Goal: Transaction & Acquisition: Subscribe to service/newsletter

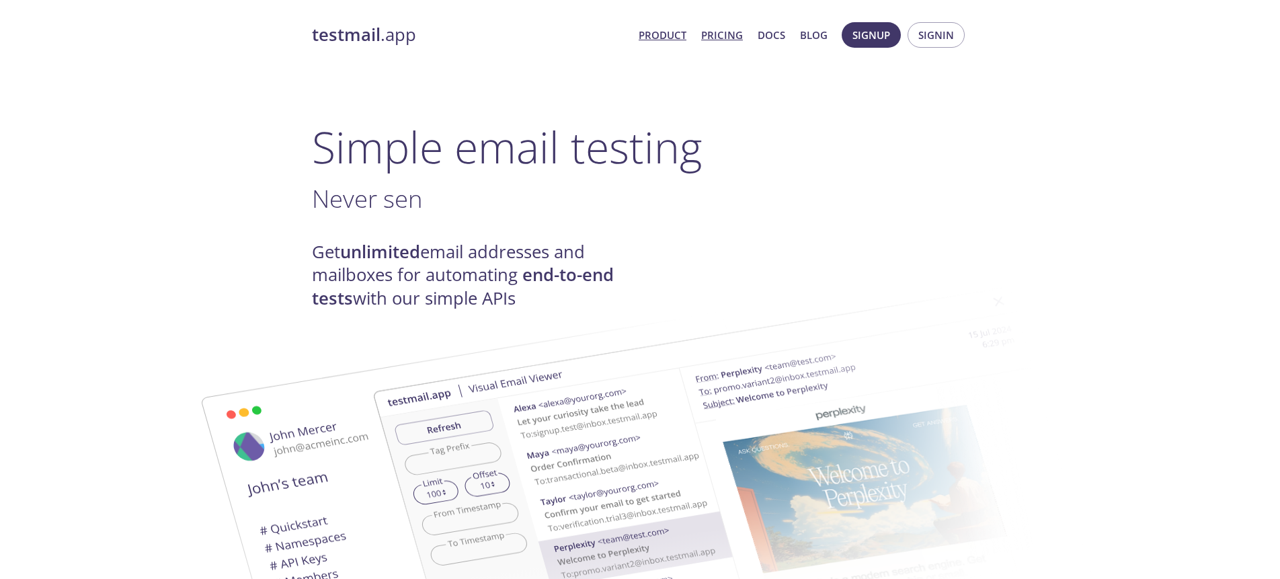
click at [721, 32] on link "Pricing" at bounding box center [722, 34] width 42 height 17
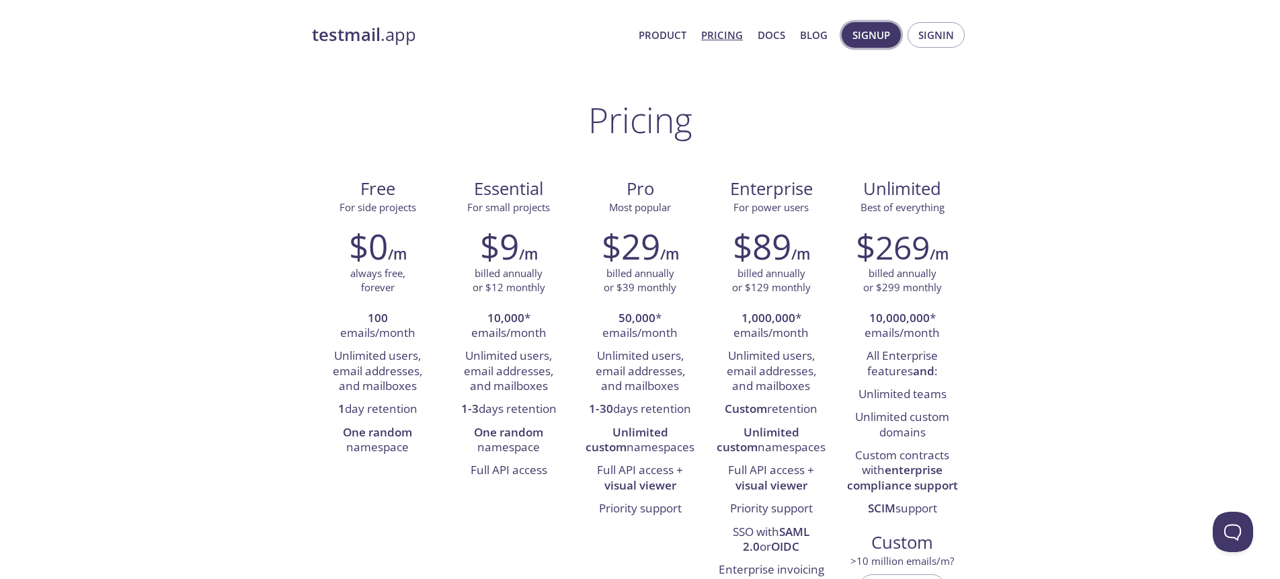
click at [862, 35] on span "Signup" at bounding box center [872, 34] width 38 height 17
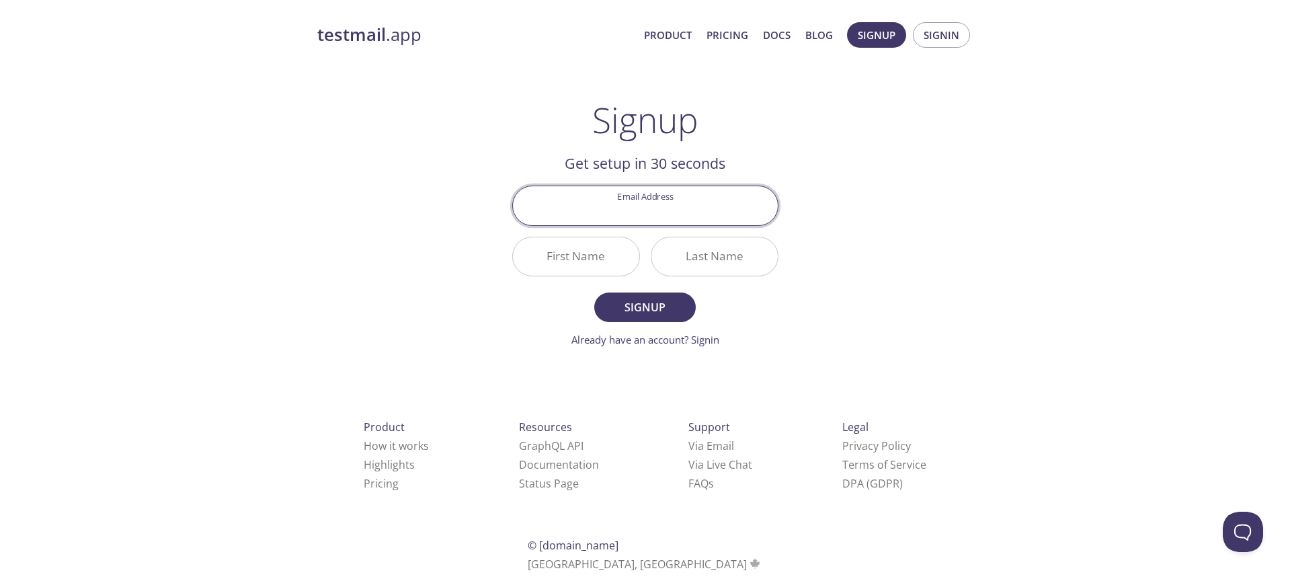
click at [684, 216] on input "Email Address" at bounding box center [645, 205] width 265 height 38
click at [932, 201] on div "testmail .app Product Pricing Docs Blog Signup Signin Signup Get setup in 30 se…" at bounding box center [645, 321] width 688 height 617
click at [684, 212] on input "Email Address" at bounding box center [645, 205] width 265 height 38
type input "[PERSON_NAME][EMAIL_ADDRESS][DOMAIN_NAME]"
click at [590, 266] on input "First Name" at bounding box center [576, 256] width 126 height 38
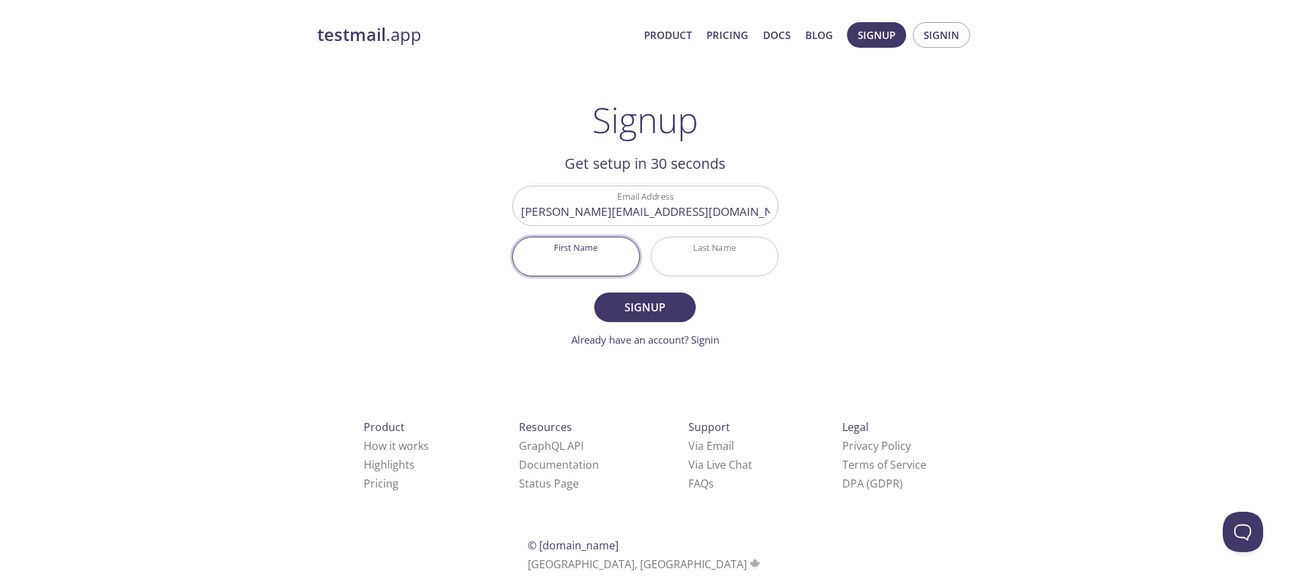
type input "[PERSON_NAME]"
click at [703, 264] on input "FMTech Test 1" at bounding box center [715, 256] width 126 height 38
type input "[PERSON_NAME]"
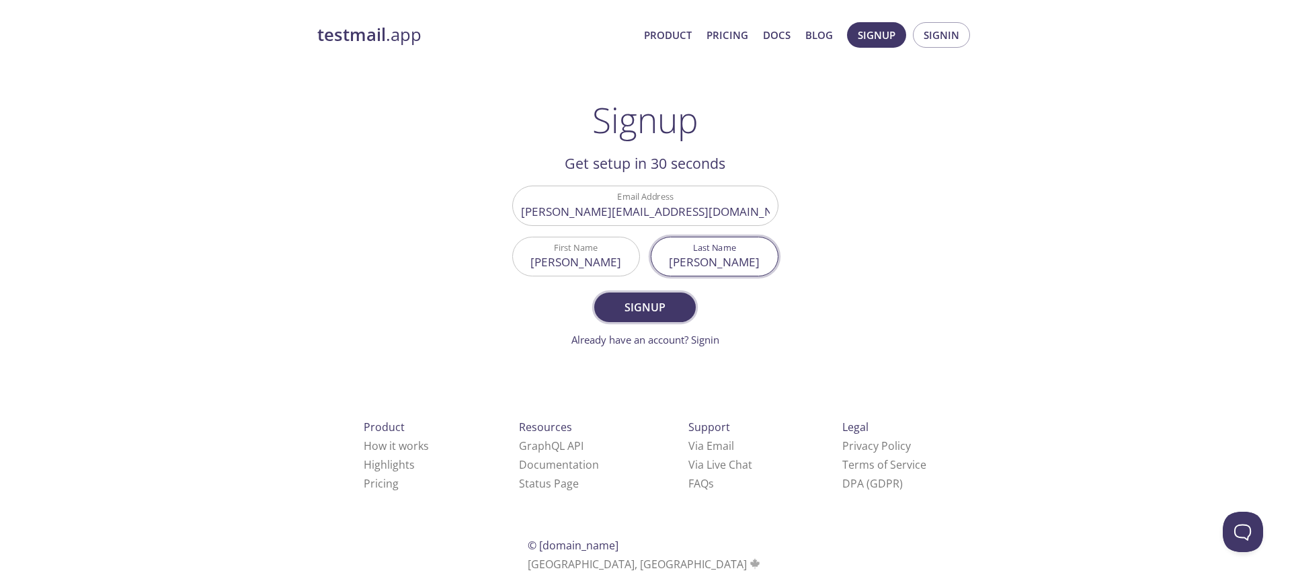
click at [635, 304] on span "Signup" at bounding box center [644, 307] width 71 height 19
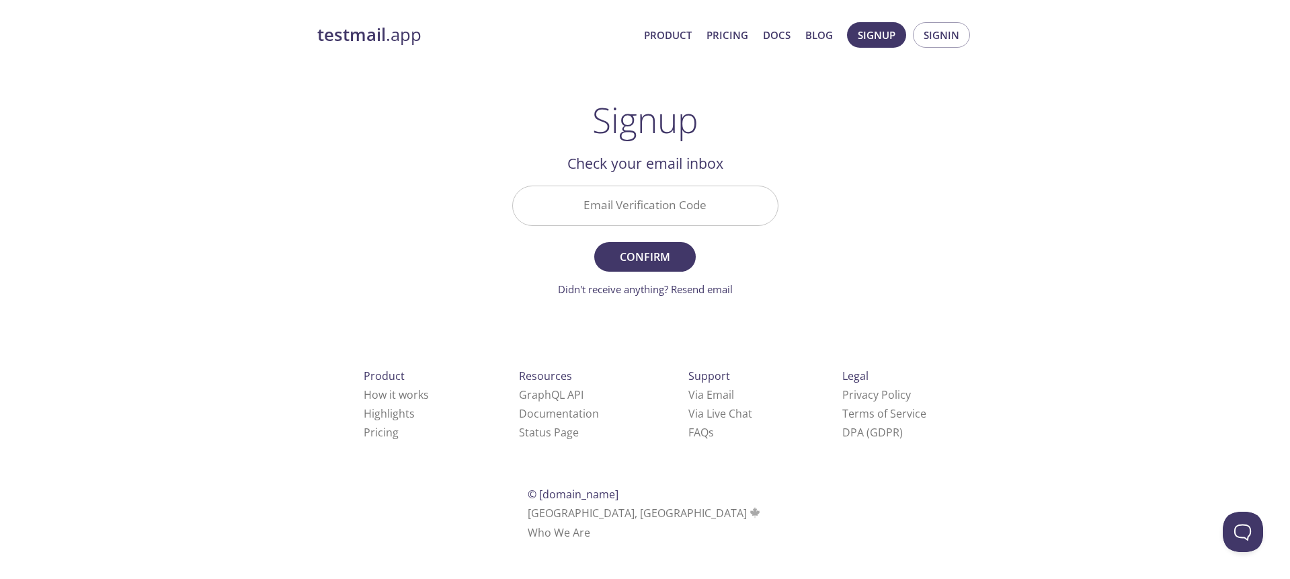
click at [648, 198] on input "Email Verification Code" at bounding box center [645, 205] width 265 height 38
paste input "H2VVV99"
type input "H2VVV99"
drag, startPoint x: 451, startPoint y: 234, endPoint x: 469, endPoint y: 255, distance: 27.2
click at [449, 235] on div "testmail .app Product Pricing Docs Blog Signup Signin Signup Get setup in 30 se…" at bounding box center [645, 296] width 688 height 566
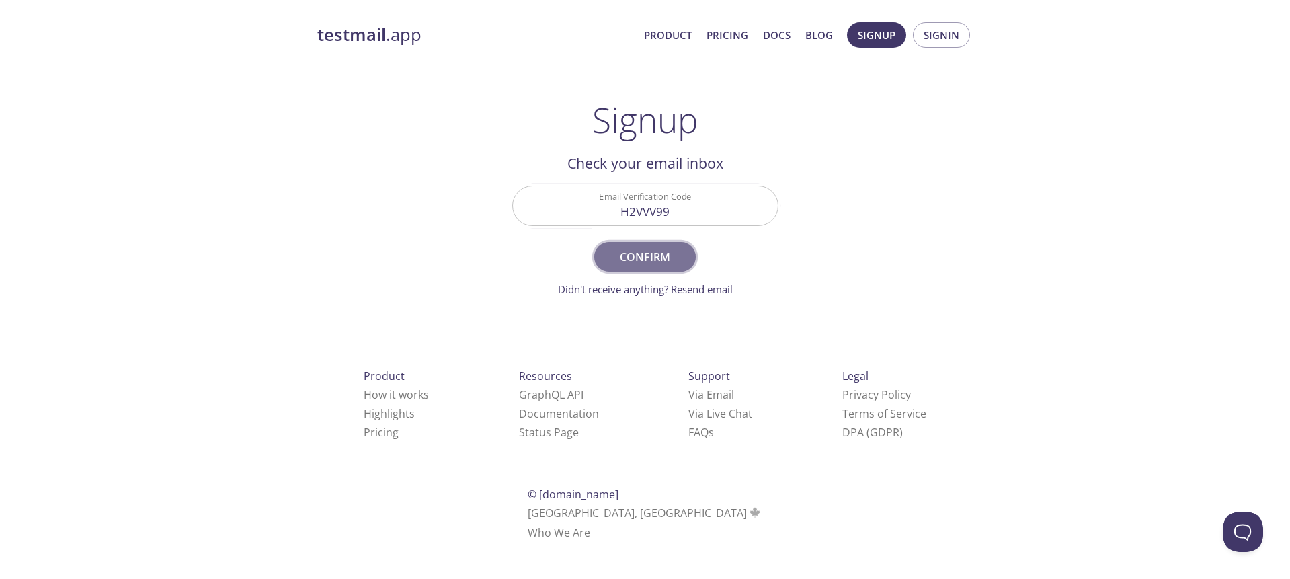
click at [643, 258] on span "Confirm" at bounding box center [644, 256] width 71 height 19
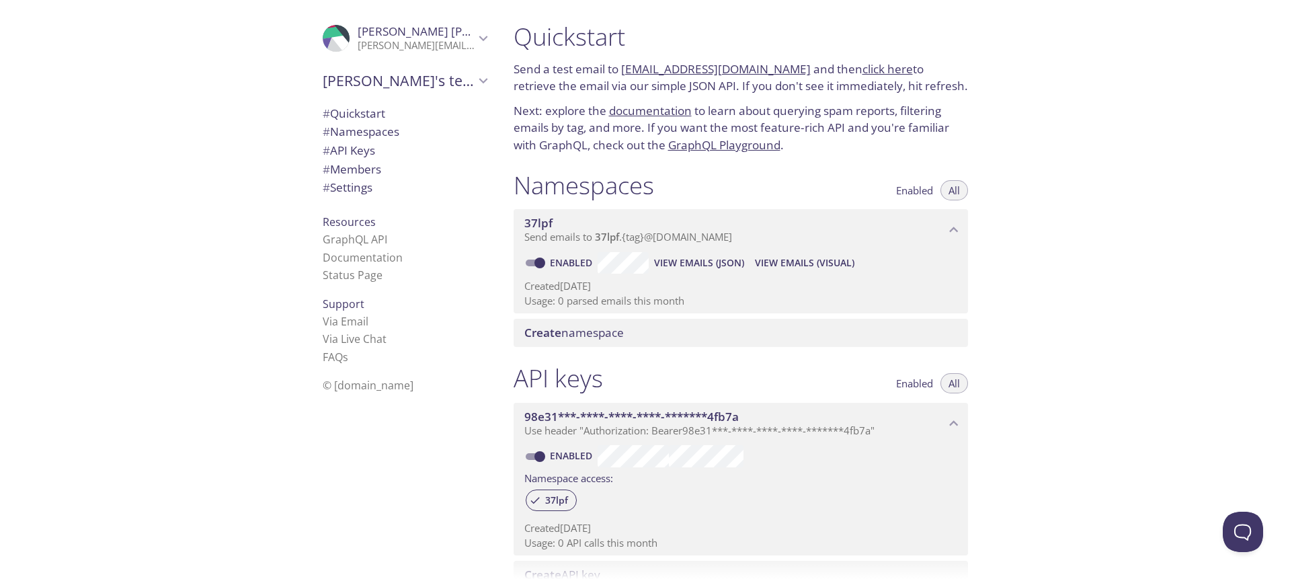
click at [646, 223] on span "37lpf" at bounding box center [734, 223] width 421 height 15
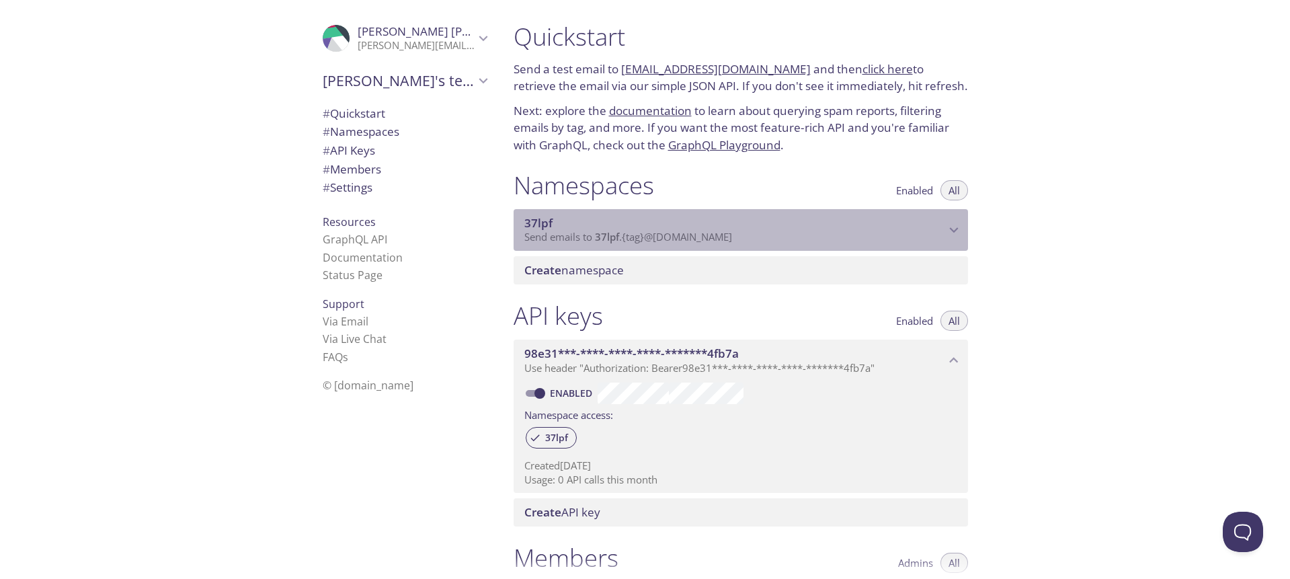
click at [644, 223] on span "37lpf" at bounding box center [734, 223] width 421 height 15
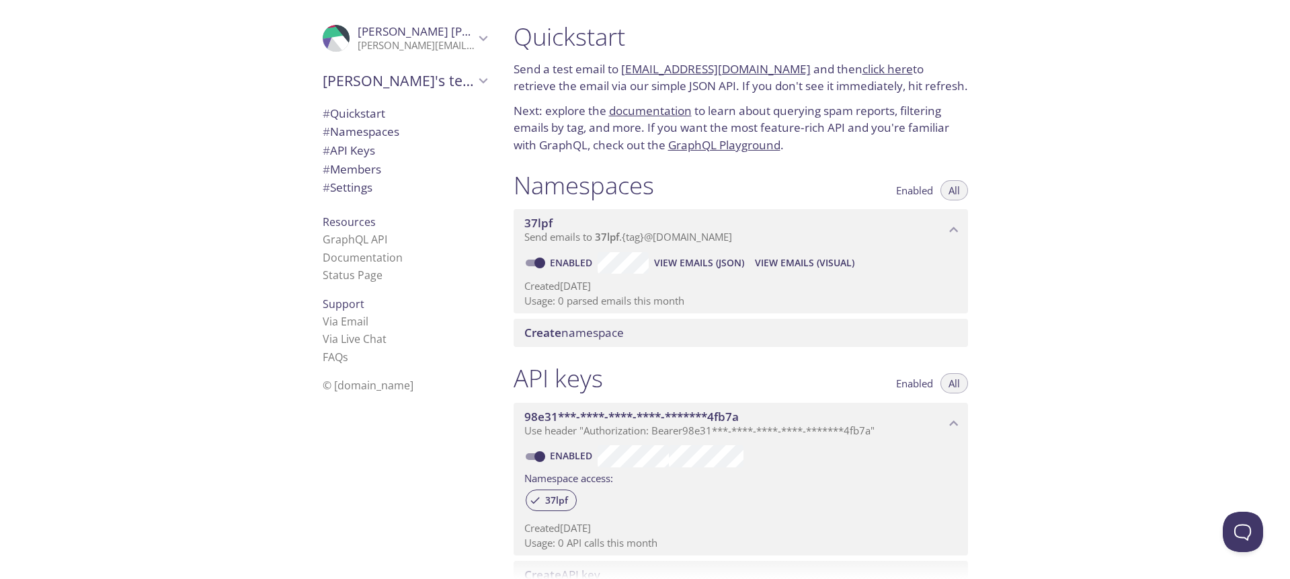
click at [582, 331] on span "Create namespace" at bounding box center [574, 332] width 100 height 15
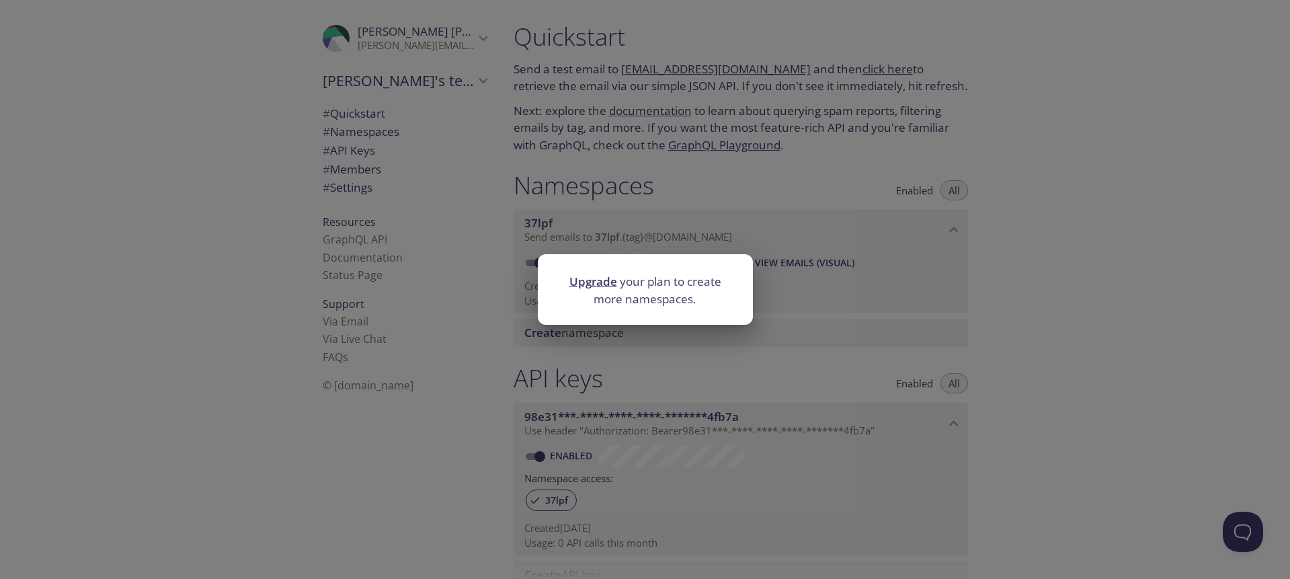
click at [758, 204] on div "Upgrade your plan to create more namespaces." at bounding box center [645, 289] width 1290 height 579
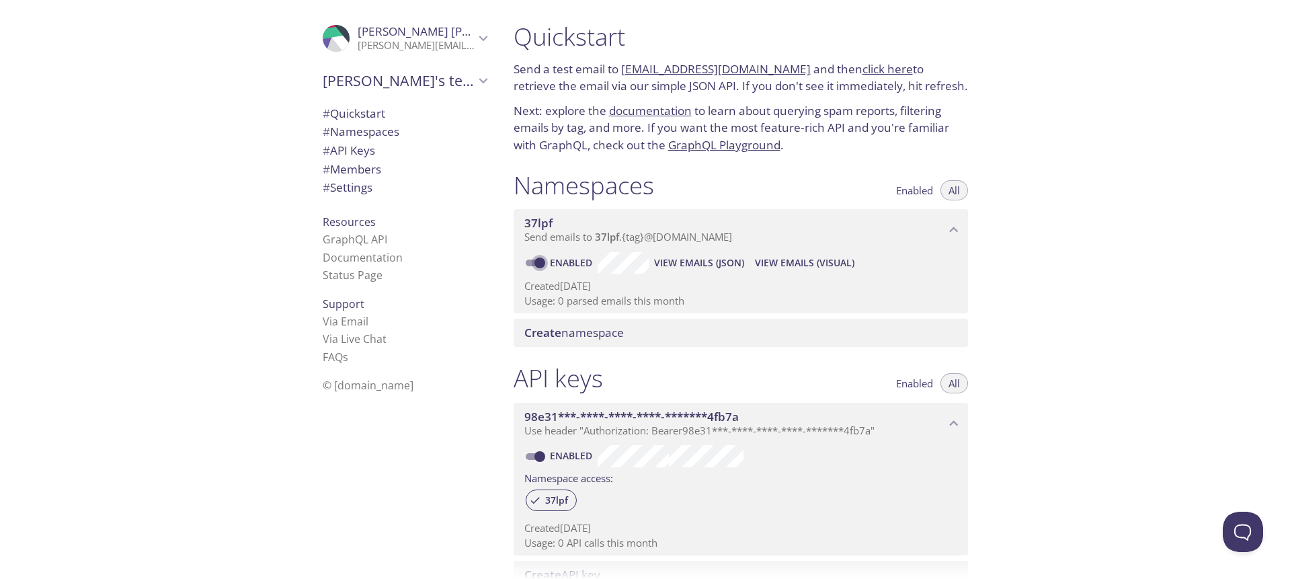
click at [545, 260] on input "Enabled" at bounding box center [540, 263] width 48 height 16
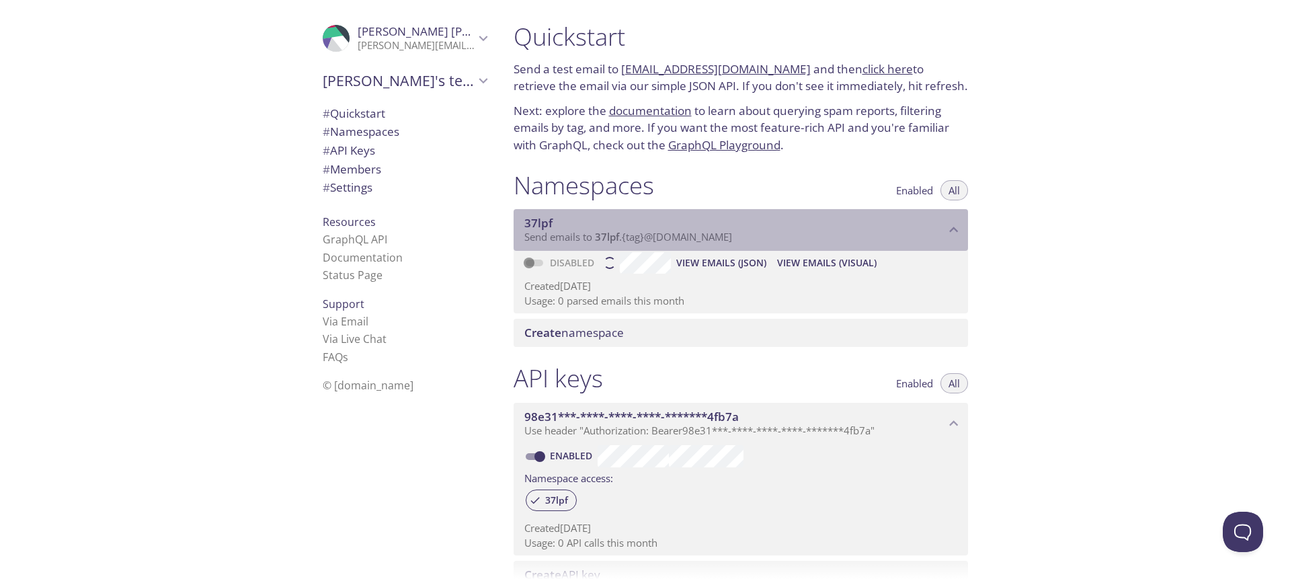
click at [544, 223] on span "37lpf" at bounding box center [538, 222] width 28 height 15
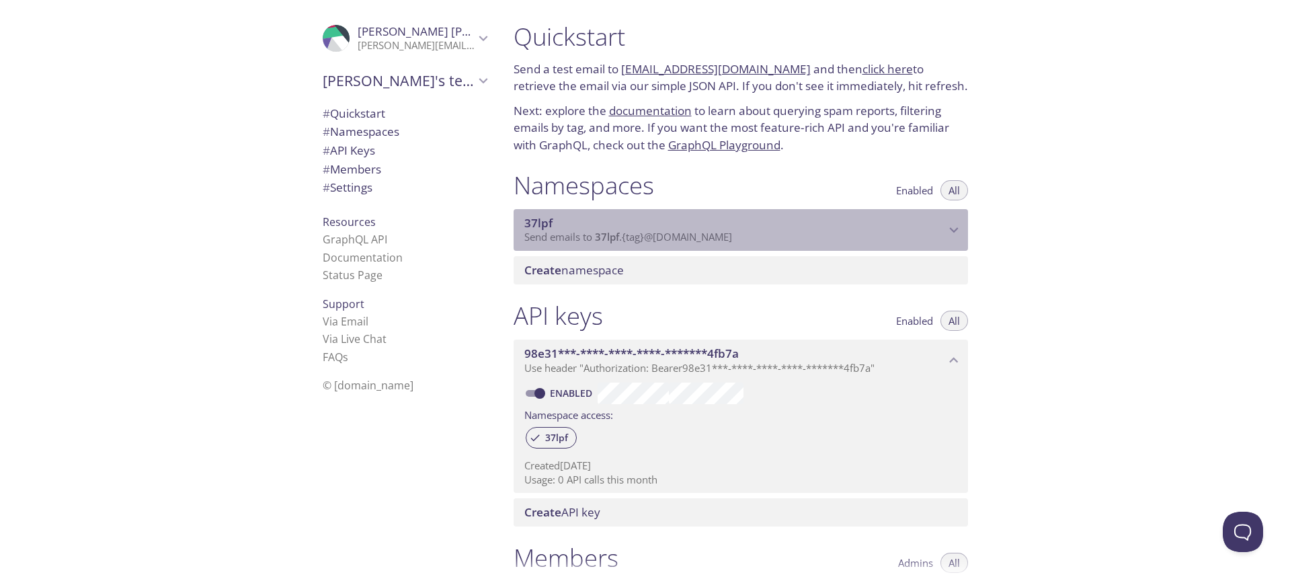
click at [544, 223] on span "37lpf" at bounding box center [538, 222] width 28 height 15
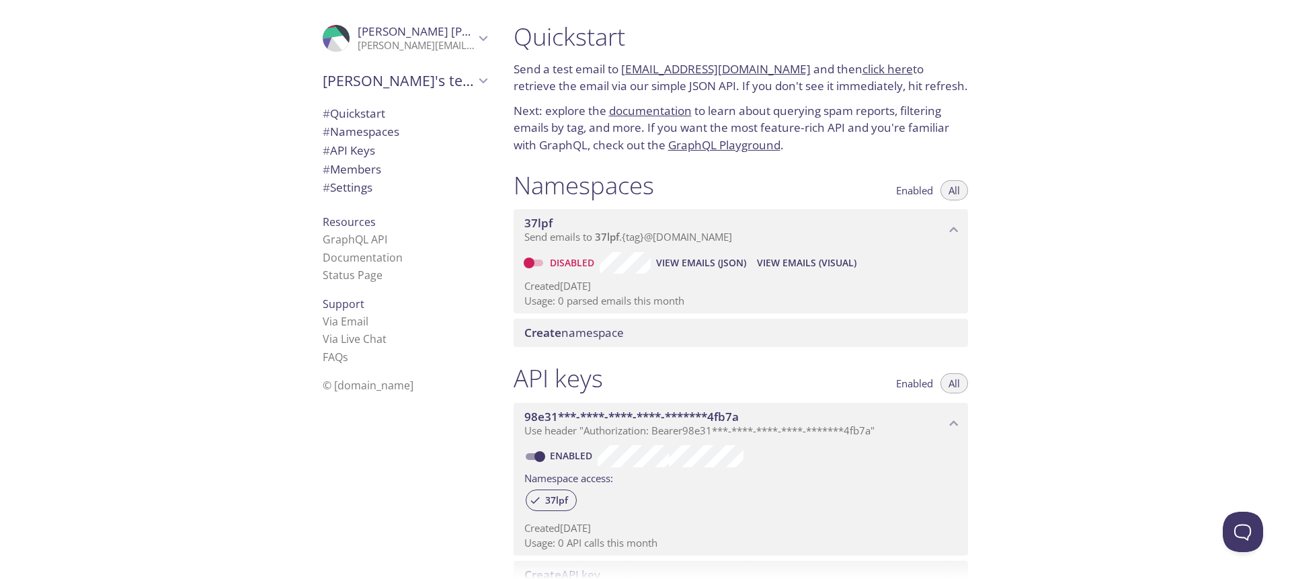
click at [911, 235] on p "Send emails to 37lpf . {tag} @[DOMAIN_NAME]" at bounding box center [734, 237] width 421 height 13
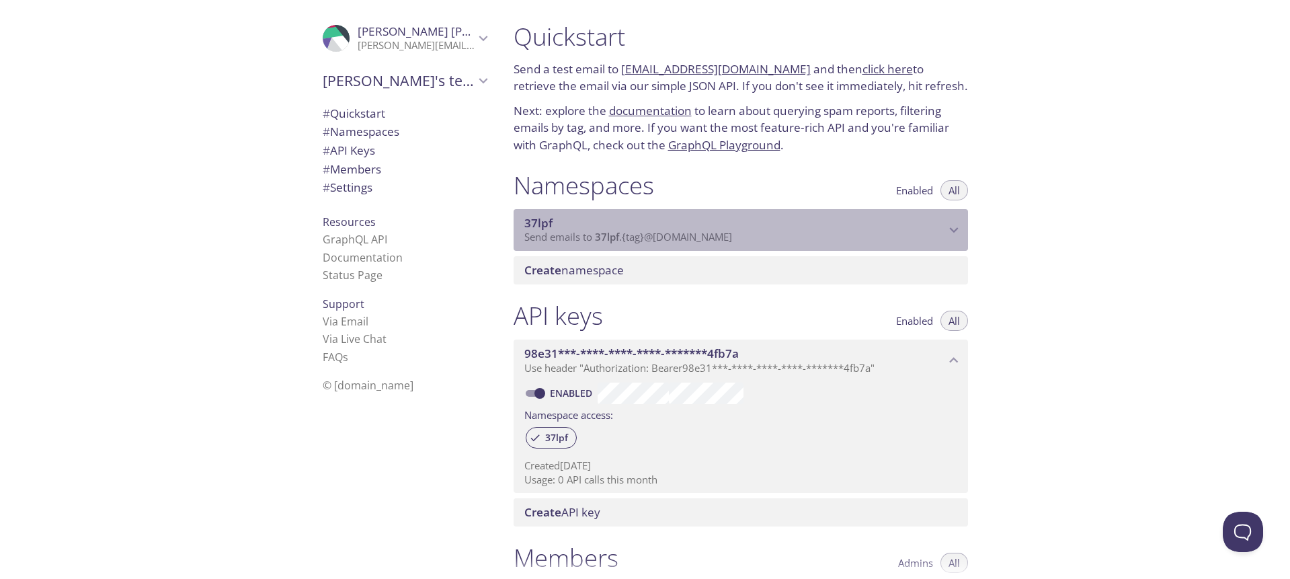
click at [917, 231] on p "Send emails to 37lpf . {tag} @[DOMAIN_NAME]" at bounding box center [734, 237] width 421 height 13
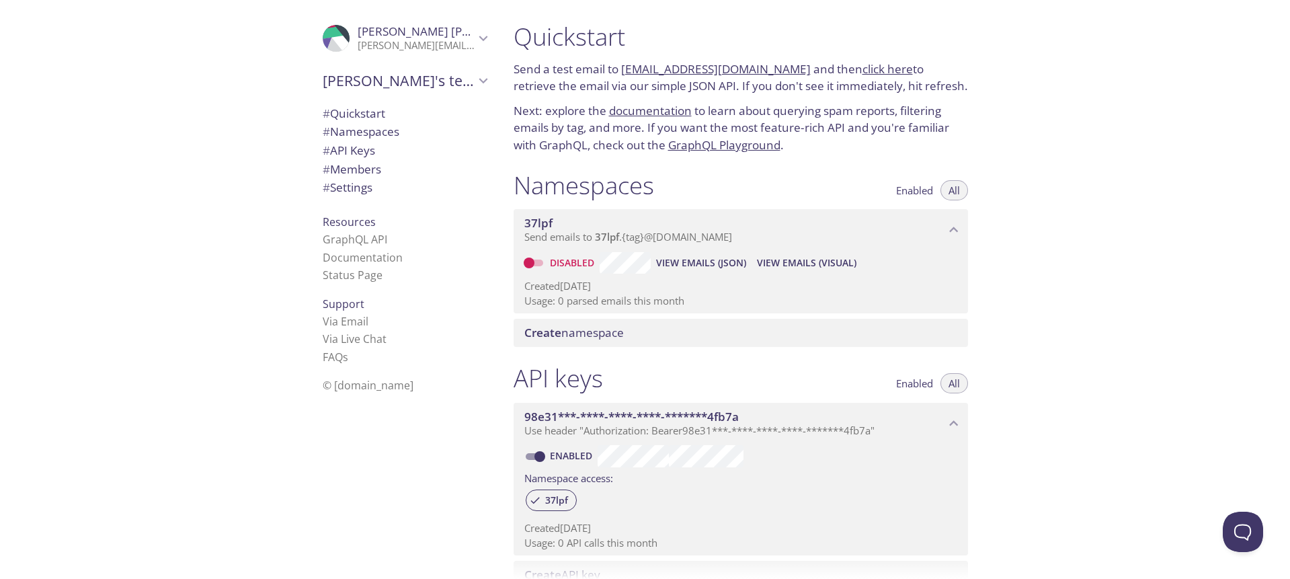
click at [532, 260] on input "Disabled" at bounding box center [529, 263] width 48 height 16
checkbox input "true"
click at [392, 132] on span "# Namespaces" at bounding box center [405, 131] width 164 height 17
